Goal: Task Accomplishment & Management: Use online tool/utility

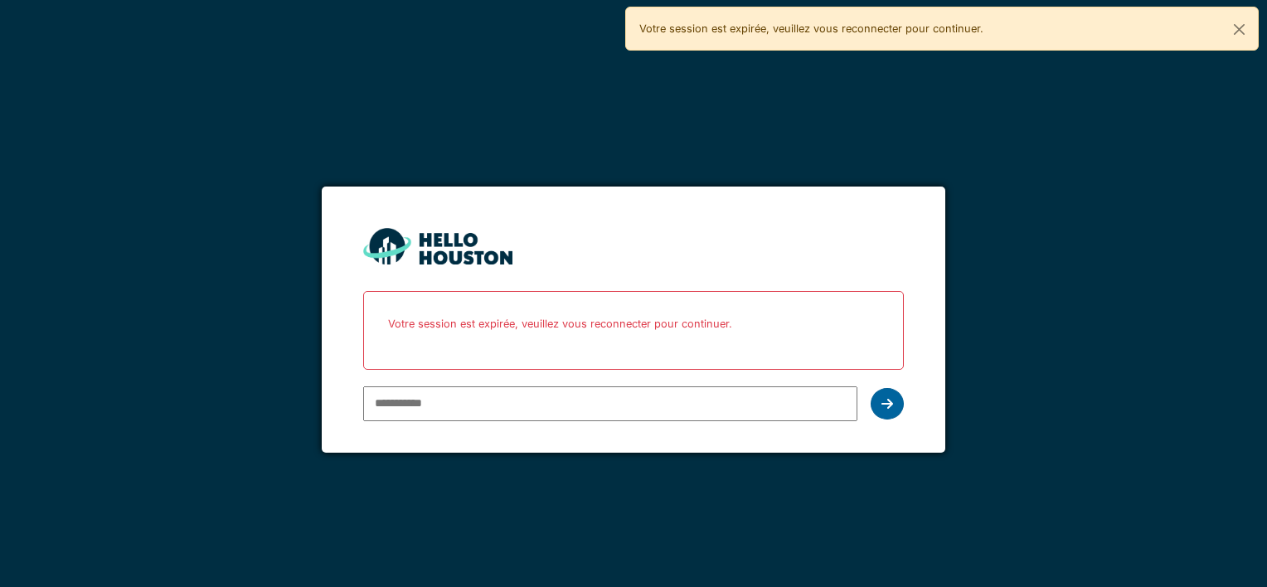
type input "**********"
click at [884, 405] on icon at bounding box center [888, 403] width 12 height 13
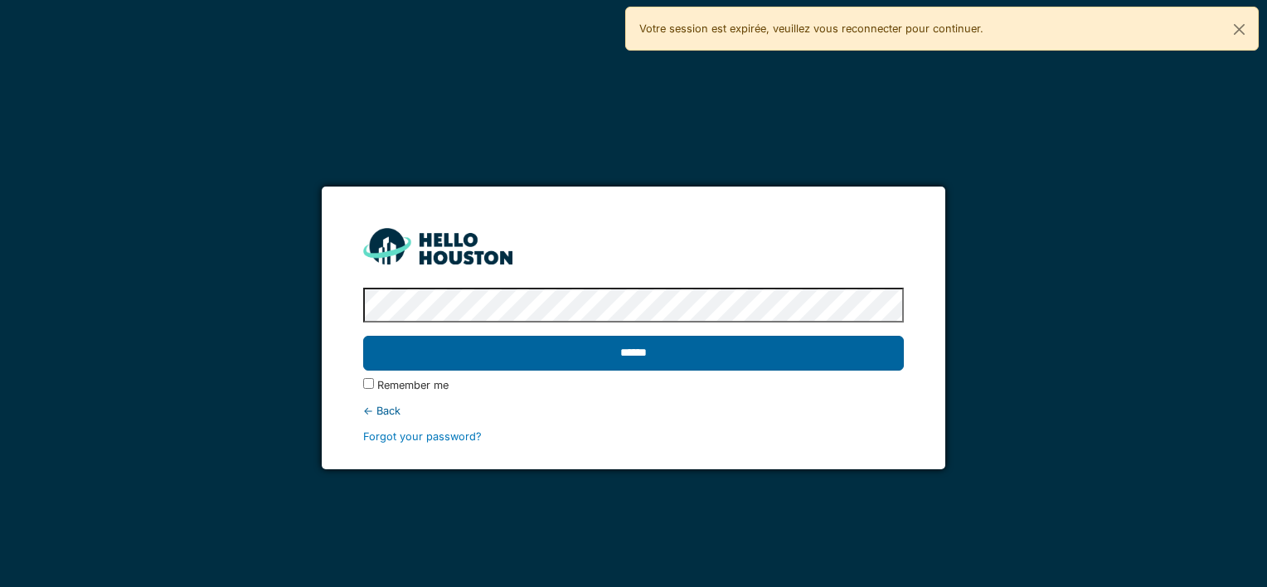
click at [811, 352] on input "******" at bounding box center [633, 353] width 540 height 35
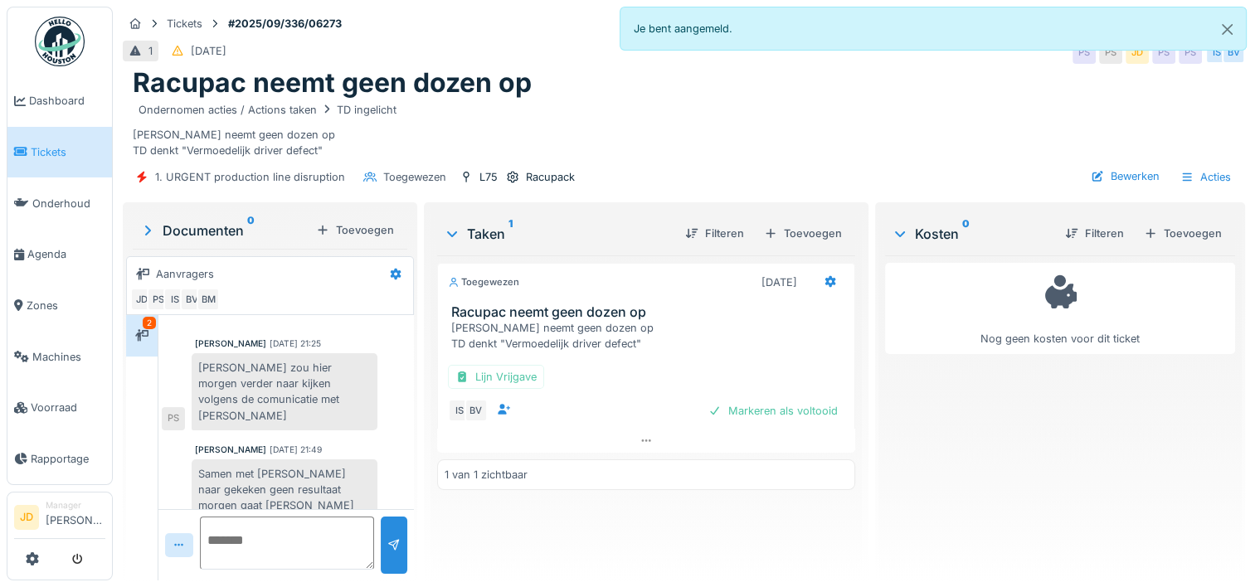
scroll to position [12, 0]
